Goal: Task Accomplishment & Management: Manage account settings

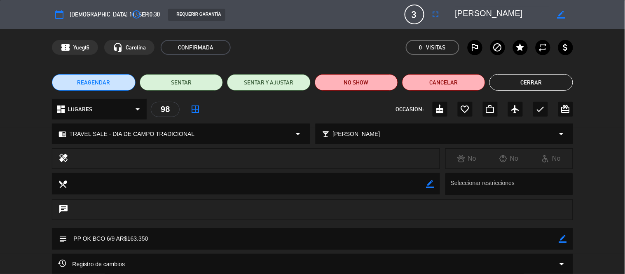
scroll to position [40, 0]
click at [517, 92] on div "REAGENDAR SENTAR SENTAR Y AJUSTAR NO SHOW Cancelar Cerrar" at bounding box center [312, 82] width 625 height 33
click at [526, 86] on button "Cerrar" at bounding box center [530, 82] width 83 height 16
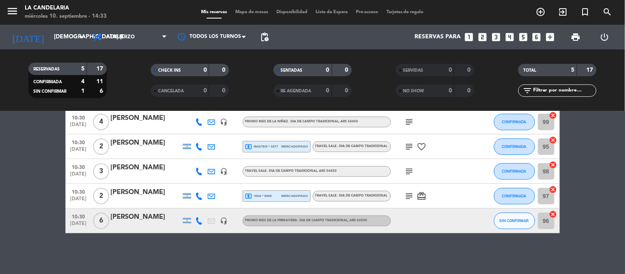
click at [133, 190] on div "[PERSON_NAME]" at bounding box center [146, 192] width 70 height 11
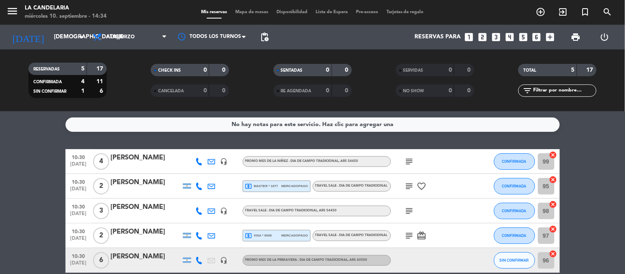
click at [0, 138] on div "No hay notas para este servicio. Haz clic para agregar una 10:30 [DATE] 4 [PERS…" at bounding box center [312, 192] width 625 height 163
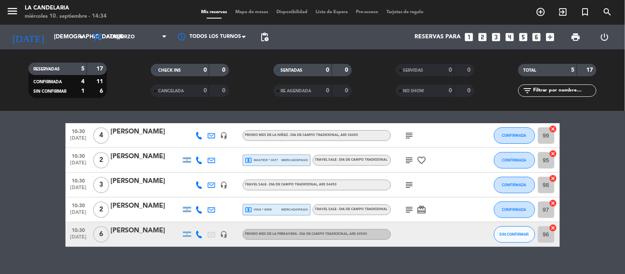
scroll to position [40, 0]
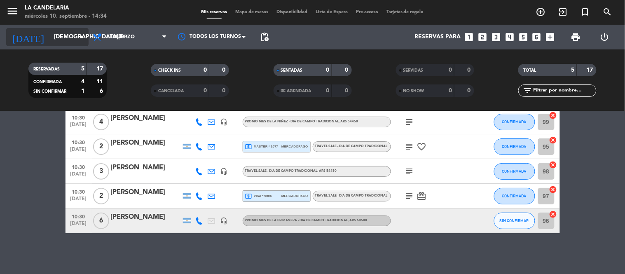
click at [52, 36] on input "[DEMOGRAPHIC_DATA][DATE]" at bounding box center [89, 37] width 78 height 15
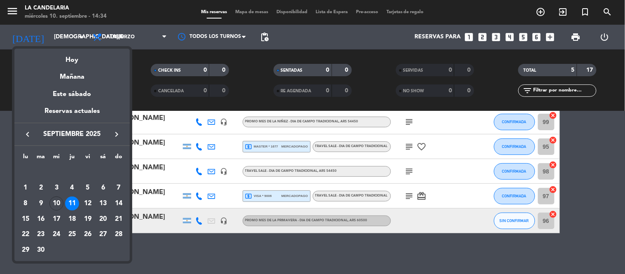
click at [0, 125] on div at bounding box center [312, 137] width 625 height 274
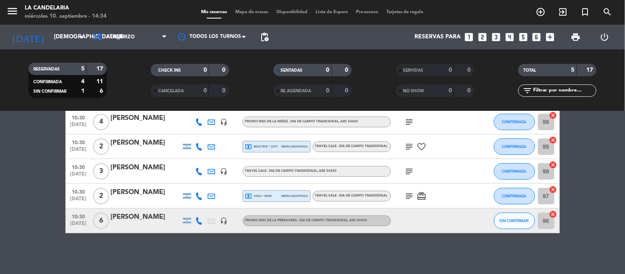
scroll to position [0, 0]
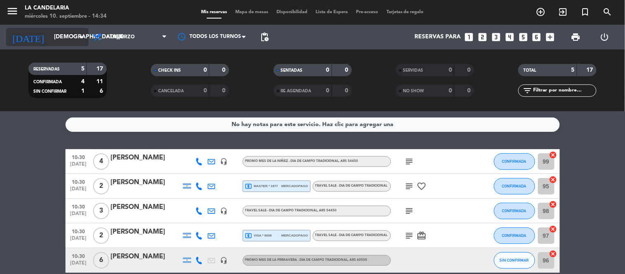
click at [54, 39] on input "[DEMOGRAPHIC_DATA][DATE]" at bounding box center [89, 37] width 78 height 15
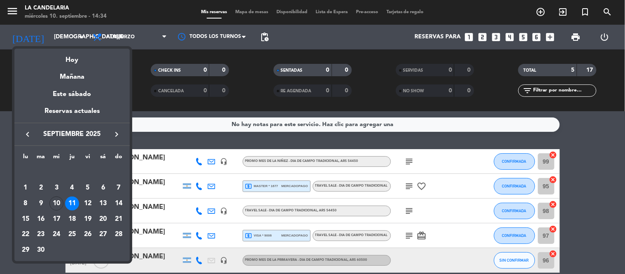
click at [205, 43] on div at bounding box center [312, 137] width 625 height 274
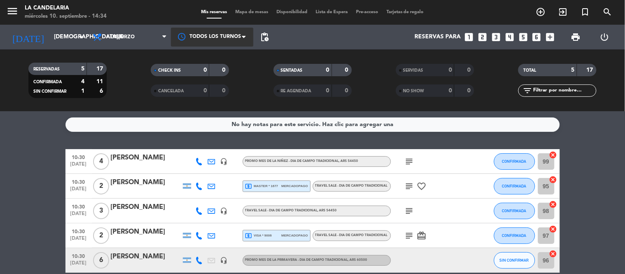
click at [212, 39] on div at bounding box center [212, 37] width 82 height 19
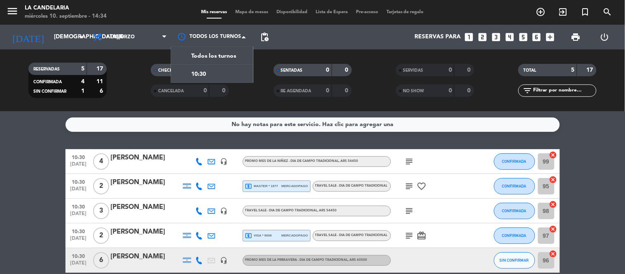
click at [162, 47] on div "Todos los servicios Almuerzo Cena Almuerzo Todos los servicios Almuerzo Cena" at bounding box center [130, 37] width 82 height 25
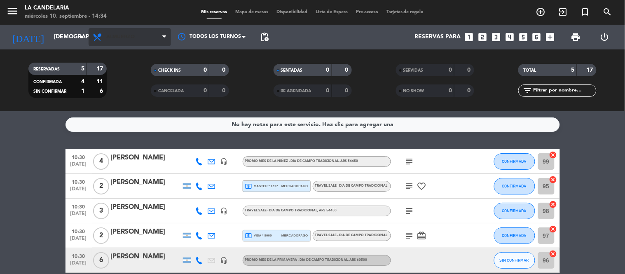
click at [140, 36] on span "Almuerzo" at bounding box center [130, 37] width 82 height 18
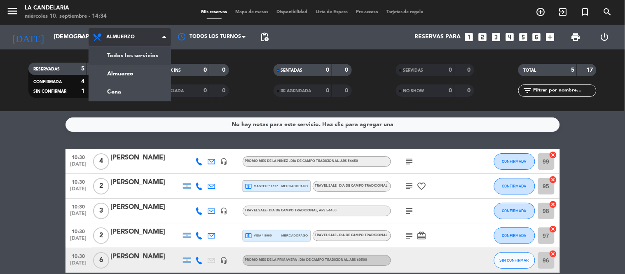
click at [138, 54] on div "menu LA [PERSON_NAME] [DATE] 10. septiembre - 14:34 Mis reservas Mapa de mesas …" at bounding box center [312, 55] width 625 height 111
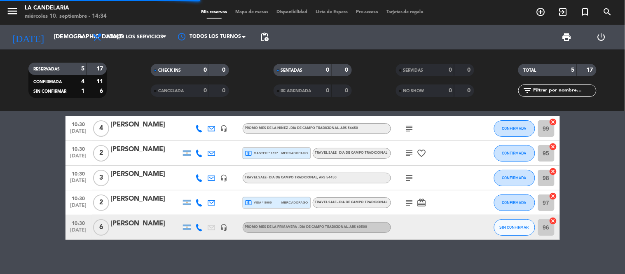
scroll to position [19, 0]
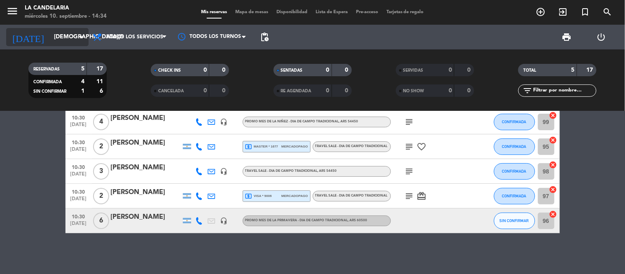
click at [50, 42] on input "[DEMOGRAPHIC_DATA][DATE]" at bounding box center [89, 37] width 78 height 15
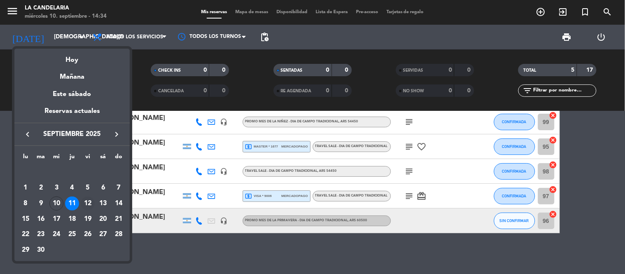
click at [87, 207] on div "12" at bounding box center [88, 204] width 14 height 14
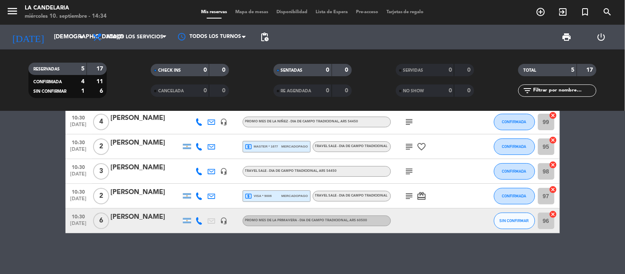
type input "[DATE]"
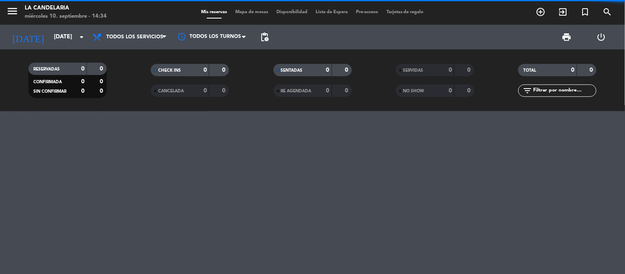
scroll to position [0, 0]
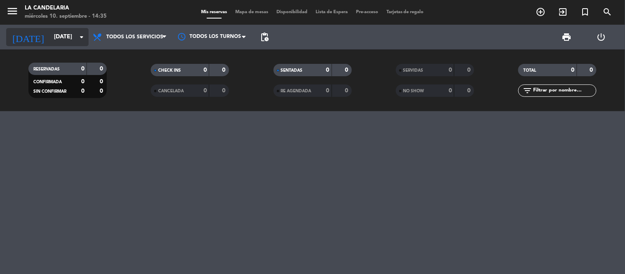
click at [50, 38] on input "[DATE]" at bounding box center [89, 37] width 78 height 15
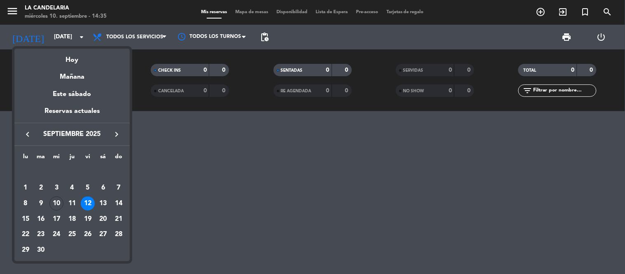
click at [84, 201] on div "12" at bounding box center [88, 204] width 14 height 14
